Goal: Information Seeking & Learning: Learn about a topic

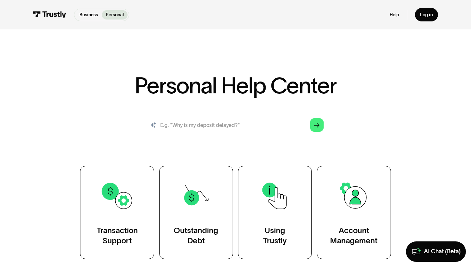
click at [198, 121] on input "search" at bounding box center [235, 125] width 186 height 20
click at [418, 248] on icon at bounding box center [416, 252] width 10 height 20
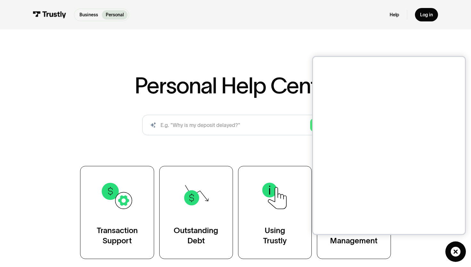
click at [85, 117] on div "AI-powered search ( 1 / 4 ) Type your question and our smart search will find y…" at bounding box center [235, 128] width 373 height 26
click at [61, 127] on div "AI-powered search ( 1 / 4 ) Type your question and our smart search will find y…" at bounding box center [235, 128] width 373 height 26
click at [460, 252] on link "AI Chat (Beta)" at bounding box center [455, 252] width 20 height 20
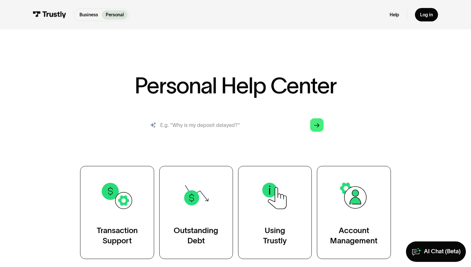
click at [200, 131] on input "search" at bounding box center [235, 125] width 186 height 20
click at [101, 133] on div "AI-powered search ( 1 / 4 ) Type your question and our smart search will find y…" at bounding box center [235, 128] width 373 height 26
click at [186, 122] on input "search" at bounding box center [235, 125] width 186 height 20
click at [121, 126] on div "AI-powered search ( 1 / 4 ) Type your question and our smart search will find y…" at bounding box center [235, 128] width 373 height 26
click at [438, 255] on div "AI Chat (Beta)" at bounding box center [442, 251] width 37 height 7
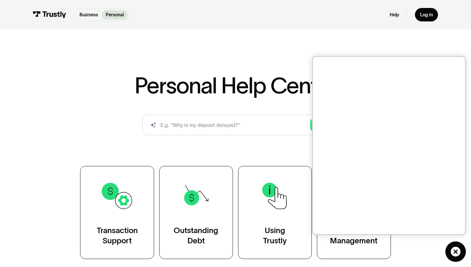
click at [198, 62] on div "Personal Help Center AI-powered search ( 1 / 4 ) Type your question and our sma…" at bounding box center [235, 146] width 471 height 226
click at [450, 252] on icon at bounding box center [455, 252] width 10 height 10
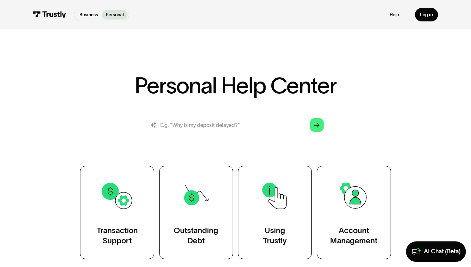
click at [194, 125] on input "search" at bounding box center [235, 125] width 186 height 20
click at [100, 126] on div "AI-powered search ( 1 / 4 ) Type your question and our smart search will find y…" at bounding box center [235, 128] width 373 height 26
click at [108, 118] on div "AI-powered search ( 1 / 4 ) Type your question and our smart search will find y…" at bounding box center [235, 128] width 373 height 26
click at [139, 78] on h1 "Personal Help Center" at bounding box center [235, 85] width 202 height 22
click at [149, 78] on h1 "Personal Help Center" at bounding box center [235, 85] width 202 height 22
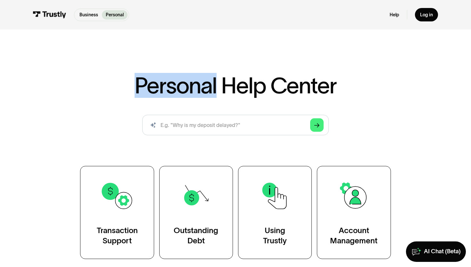
click at [149, 78] on h1 "Personal Help Center" at bounding box center [235, 85] width 202 height 22
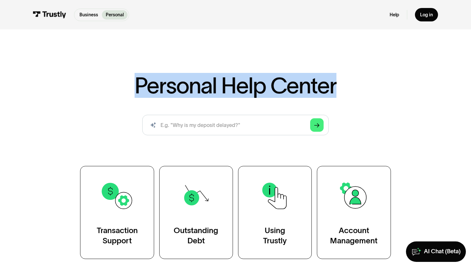
click at [149, 78] on h1 "Personal Help Center" at bounding box center [235, 85] width 202 height 22
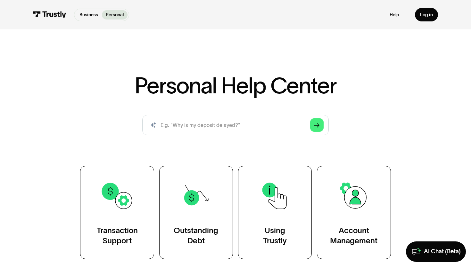
click at [217, 65] on div "Personal Help Center AI-powered search ( 1 / 4 ) Type your question and our sma…" at bounding box center [235, 146] width 471 height 226
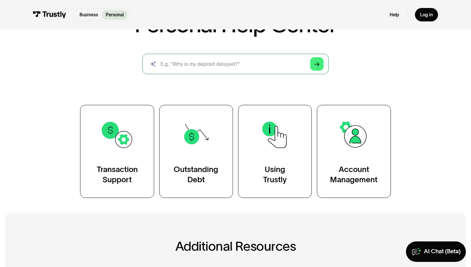
scroll to position [111, 0]
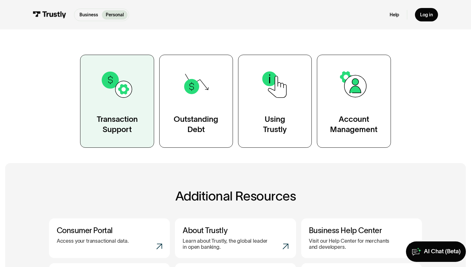
click at [115, 125] on div "Transaction Support" at bounding box center [117, 124] width 41 height 20
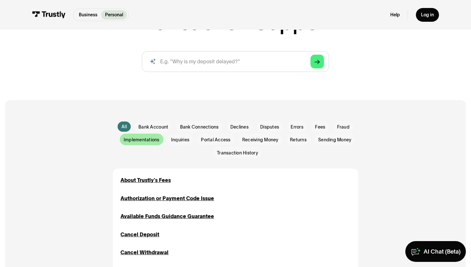
scroll to position [72, 0]
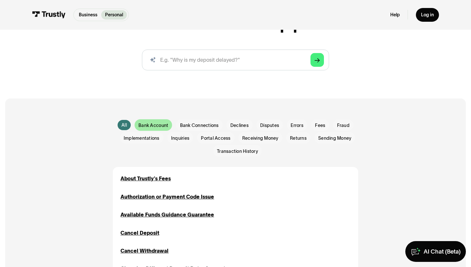
click at [155, 123] on span "Bank Account" at bounding box center [153, 125] width 30 height 6
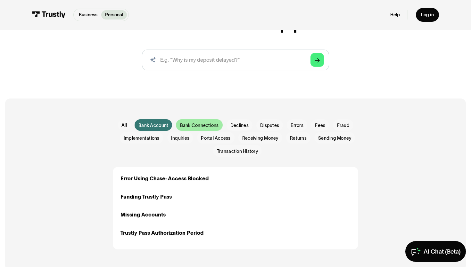
click at [186, 120] on div "Email Form" at bounding box center [199, 125] width 46 height 12
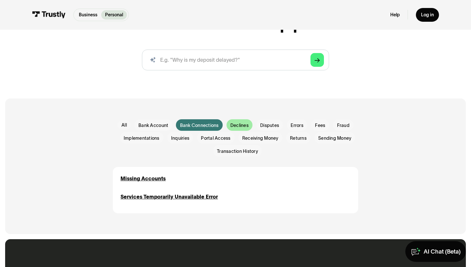
click at [246, 120] on div "Email Form" at bounding box center [239, 125] width 26 height 12
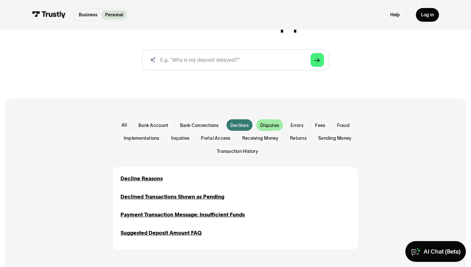
click at [275, 122] on span "Disputes" at bounding box center [269, 125] width 19 height 6
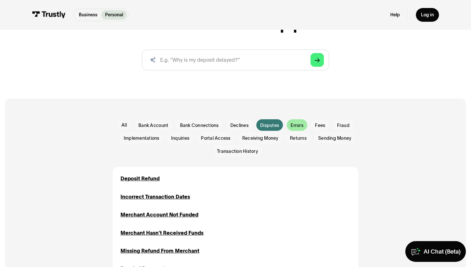
click at [303, 122] on span "Errors" at bounding box center [296, 125] width 13 height 6
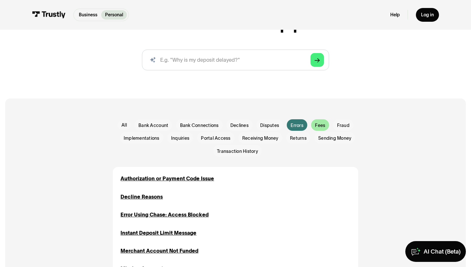
click at [324, 122] on span "Fees" at bounding box center [320, 125] width 10 height 6
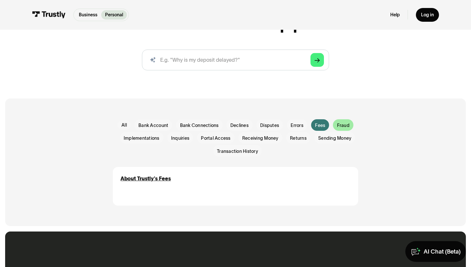
click at [339, 122] on span "Fraud" at bounding box center [343, 125] width 12 height 6
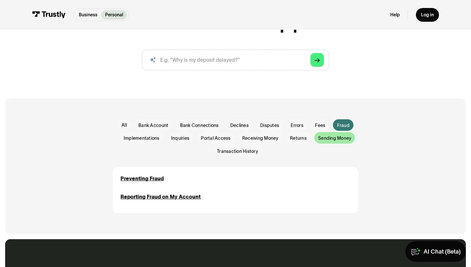
click at [340, 139] on span "Sending Money" at bounding box center [334, 138] width 33 height 6
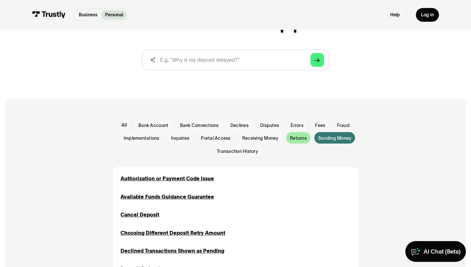
click at [303, 138] on span "Returns" at bounding box center [298, 138] width 17 height 6
click at [251, 138] on span "Receiving Money" at bounding box center [260, 138] width 36 height 6
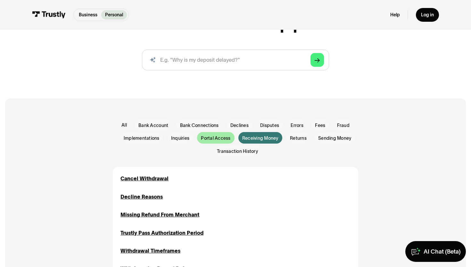
click at [215, 140] on span "Portal Access" at bounding box center [215, 138] width 29 height 6
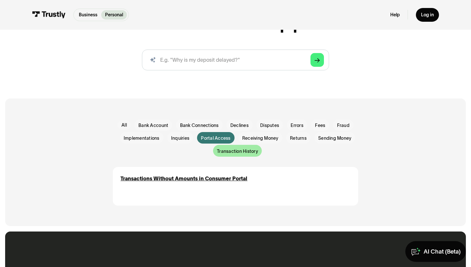
scroll to position [74, 0]
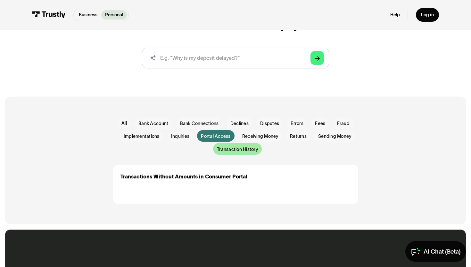
click at [229, 150] on span "Transaction History" at bounding box center [237, 149] width 41 height 6
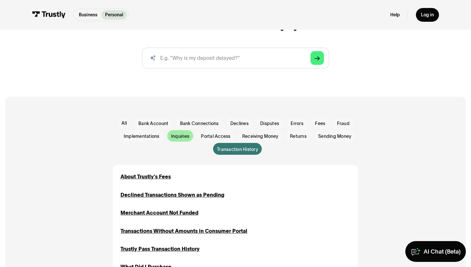
click at [177, 139] on span "Inquiries" at bounding box center [180, 136] width 18 height 6
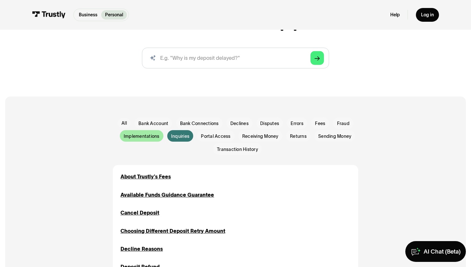
click at [134, 138] on span "Implementations" at bounding box center [142, 136] width 36 height 6
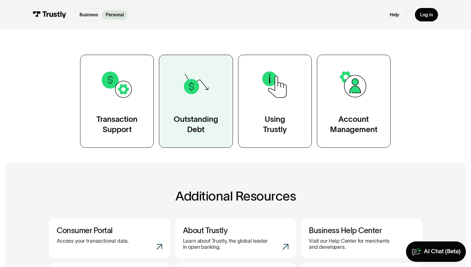
click at [200, 130] on div "Outstanding Debt" at bounding box center [196, 124] width 45 height 20
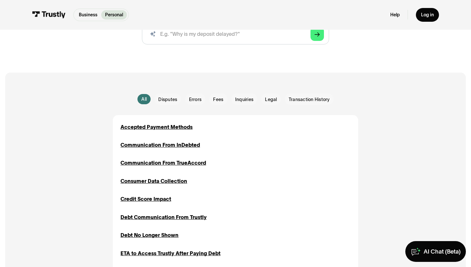
scroll to position [98, 0]
click at [170, 98] on span "Disputes" at bounding box center [167, 99] width 19 height 6
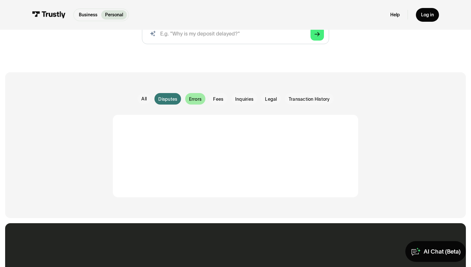
click at [194, 98] on span "Errors" at bounding box center [195, 99] width 13 height 6
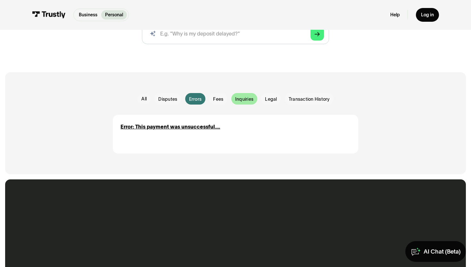
click at [231, 98] on div "Email Form" at bounding box center [244, 99] width 26 height 12
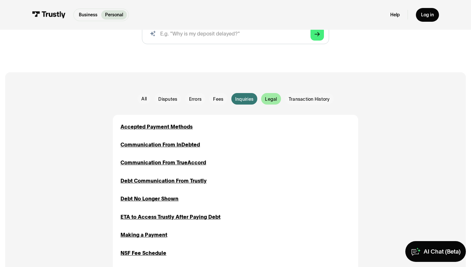
click at [269, 102] on span "Legal" at bounding box center [271, 99] width 12 height 6
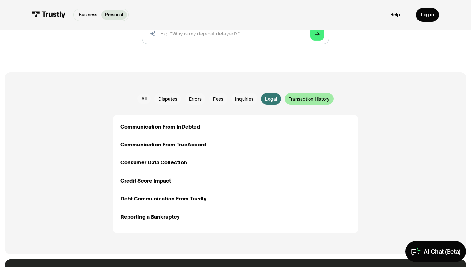
click at [295, 94] on div "Email Form" at bounding box center [309, 99] width 49 height 12
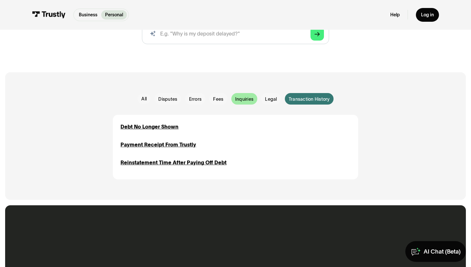
click at [235, 94] on div "Email Form" at bounding box center [244, 99] width 26 height 12
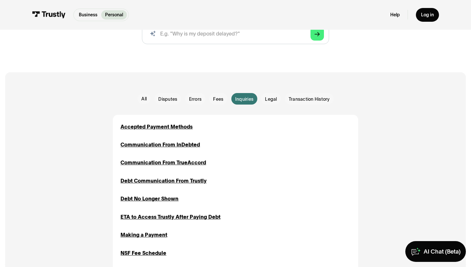
click at [209, 98] on div "Fees Fees" at bounding box center [216, 99] width 22 height 12
click at [198, 98] on span "Errors" at bounding box center [195, 99] width 13 height 6
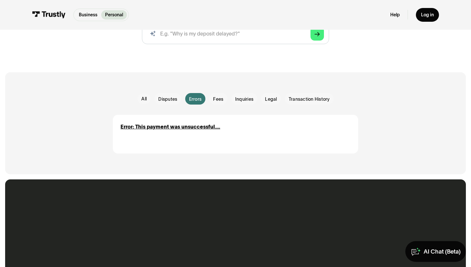
click at [182, 97] on div "Errors Errors" at bounding box center [193, 99] width 24 height 12
click at [172, 97] on span "Disputes" at bounding box center [167, 99] width 19 height 6
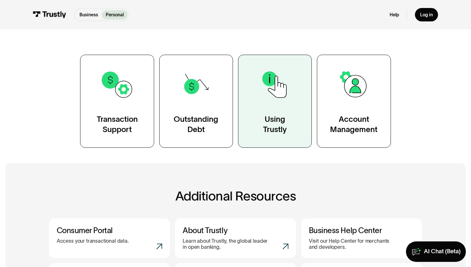
click at [265, 96] on img at bounding box center [274, 84] width 33 height 33
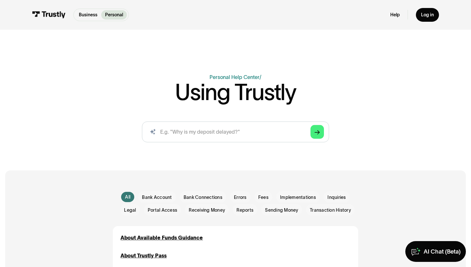
scroll to position [58, 0]
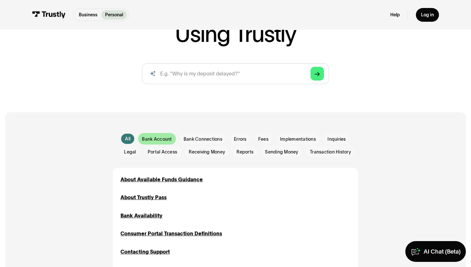
click at [163, 143] on div "Email Form" at bounding box center [156, 139] width 37 height 12
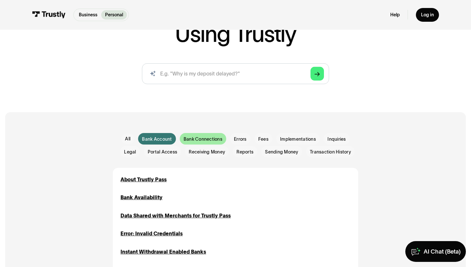
click at [188, 143] on div "Email Form" at bounding box center [203, 139] width 46 height 12
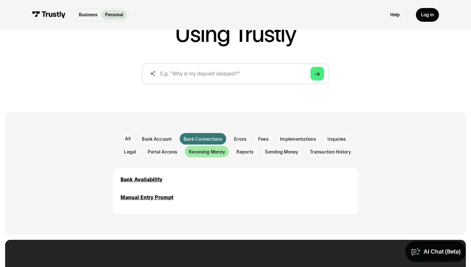
click at [195, 152] on span "Receiving Money" at bounding box center [207, 152] width 36 height 6
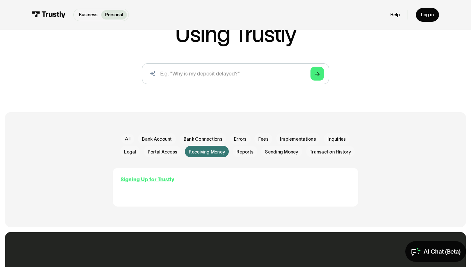
click at [143, 177] on div "Signing Up for Trustly" at bounding box center [147, 180] width 54 height 8
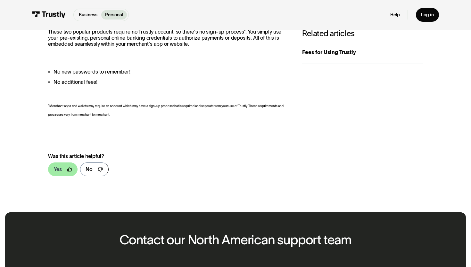
scroll to position [102, 0]
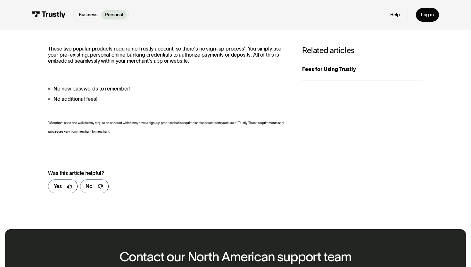
click at [77, 86] on li "No new passwords to remember!" at bounding box center [168, 89] width 241 height 8
click at [70, 99] on li "No additional fees!" at bounding box center [168, 99] width 241 height 8
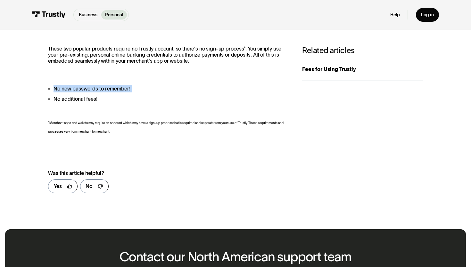
click at [70, 99] on li "No additional fees!" at bounding box center [168, 99] width 241 height 8
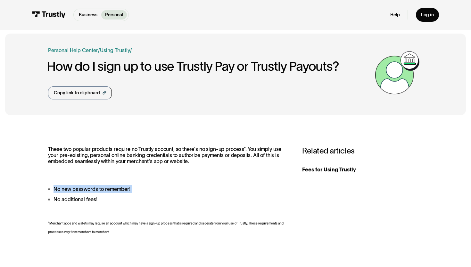
scroll to position [0, 0]
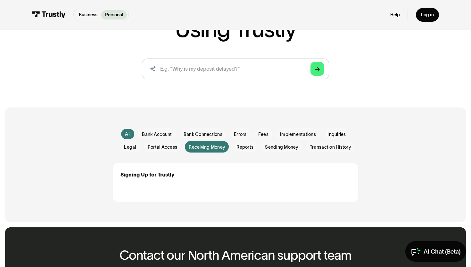
scroll to position [65, 0]
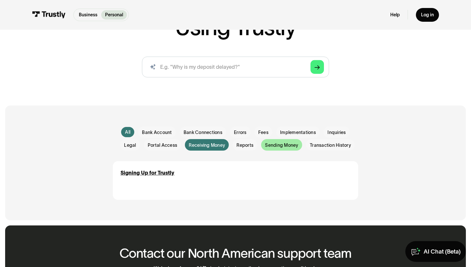
click at [273, 141] on div "Email Form" at bounding box center [281, 145] width 41 height 12
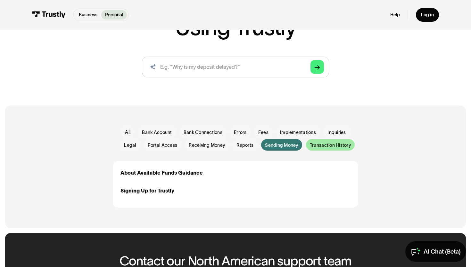
click at [315, 145] on span "Transaction History" at bounding box center [330, 145] width 41 height 6
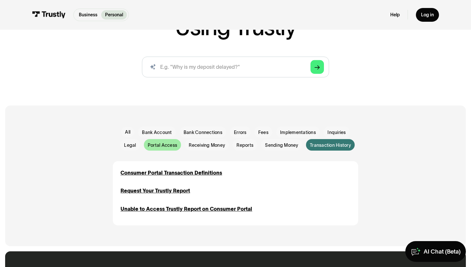
click at [165, 147] on span "Portal Access" at bounding box center [162, 145] width 29 height 6
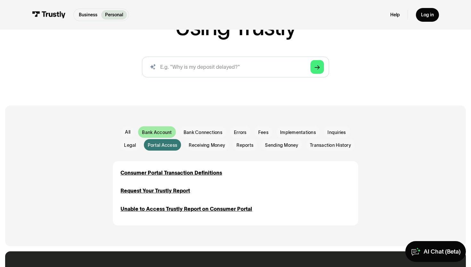
click at [162, 133] on span "Bank Account" at bounding box center [157, 132] width 30 height 6
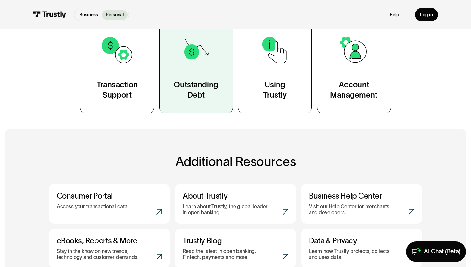
scroll to position [225, 0]
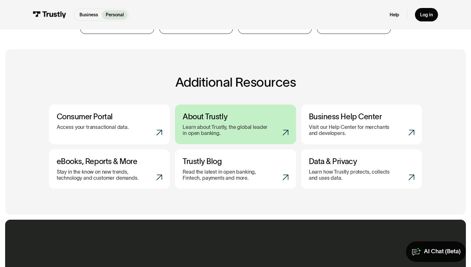
click at [219, 132] on p "Learn about Trustly, the global leader in open banking." at bounding box center [225, 130] width 86 height 12
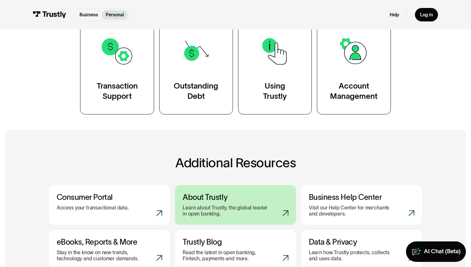
scroll to position [63, 0]
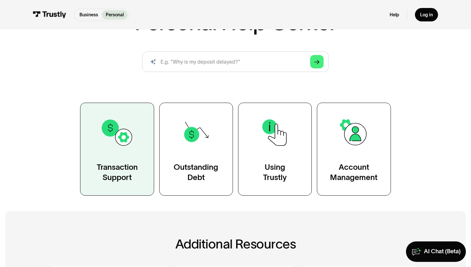
click at [124, 149] on img at bounding box center [116, 132] width 33 height 33
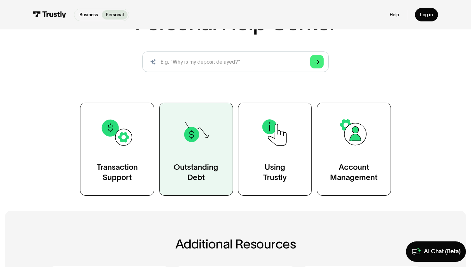
click at [194, 146] on img at bounding box center [195, 132] width 33 height 33
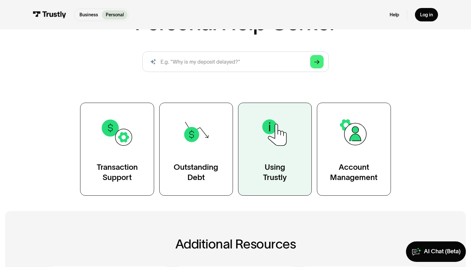
click at [303, 153] on link "Using Trustly" at bounding box center [275, 149] width 74 height 93
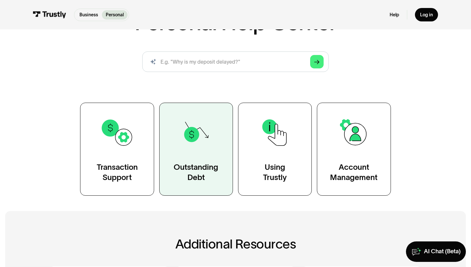
scroll to position [0, 0]
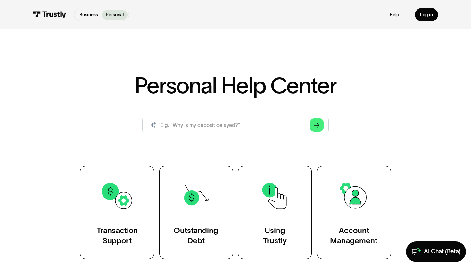
click at [212, 86] on h1 "Personal Help Center" at bounding box center [235, 85] width 202 height 22
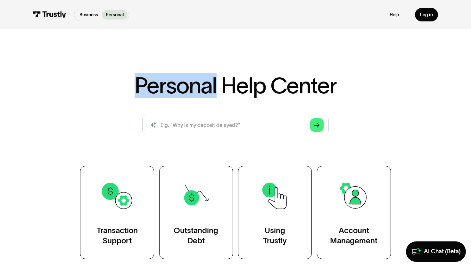
click at [212, 86] on h1 "Personal Help Center" at bounding box center [235, 85] width 202 height 22
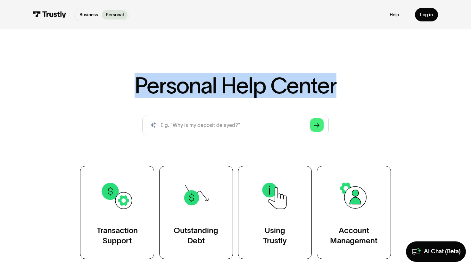
click at [212, 86] on h1 "Personal Help Center" at bounding box center [235, 85] width 202 height 22
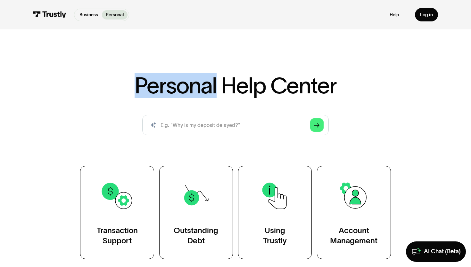
click at [212, 86] on h1 "Personal Help Center" at bounding box center [235, 85] width 202 height 22
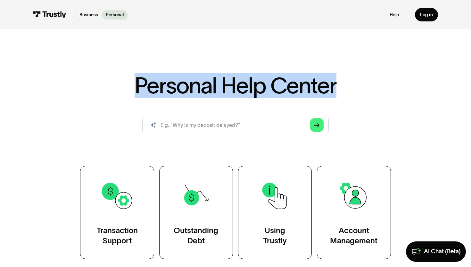
click at [212, 86] on h1 "Personal Help Center" at bounding box center [235, 85] width 202 height 22
click at [126, 85] on div "Personal Help Center AI-powered search ( 1 / 4 ) Type your question and our sma…" at bounding box center [235, 166] width 373 height 185
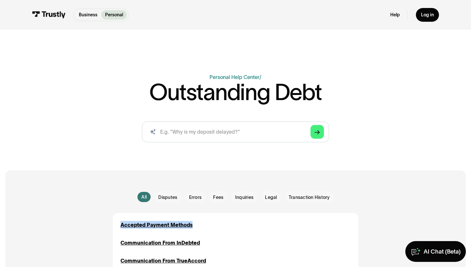
drag, startPoint x: 204, startPoint y: 223, endPoint x: 113, endPoint y: 222, distance: 91.6
copy div "Accepted Payment Methods"
click at [174, 222] on div "Accepted Payment Methods" at bounding box center [156, 225] width 72 height 8
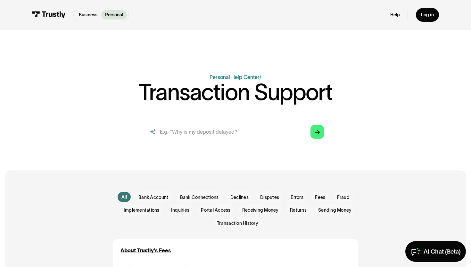
click at [211, 133] on input "search" at bounding box center [235, 132] width 187 height 21
paste input "Accepted Payment Methods"
type input "Accepted Payment Methods"
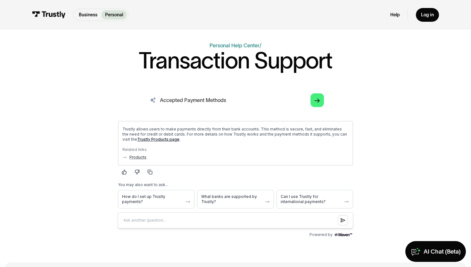
scroll to position [45, 0]
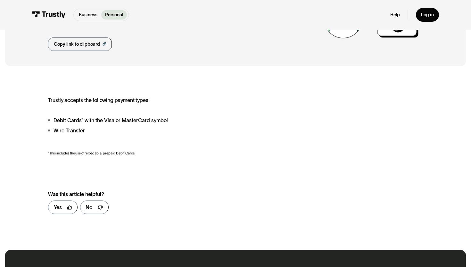
scroll to position [75, 0]
